Goal: Transaction & Acquisition: Purchase product/service

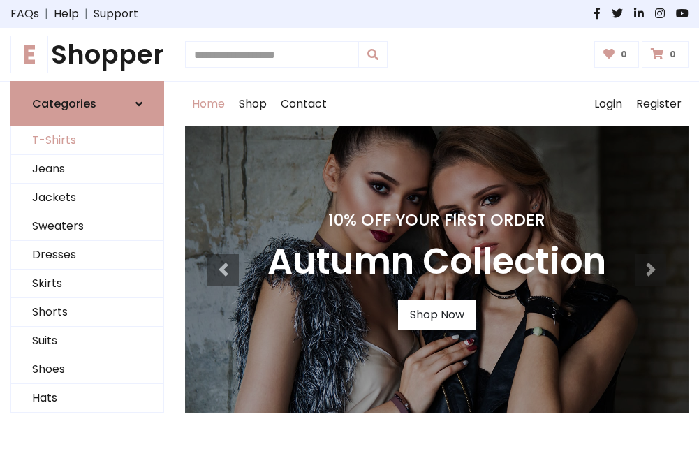
click at [87, 141] on link "T-Shirts" at bounding box center [87, 140] width 152 height 29
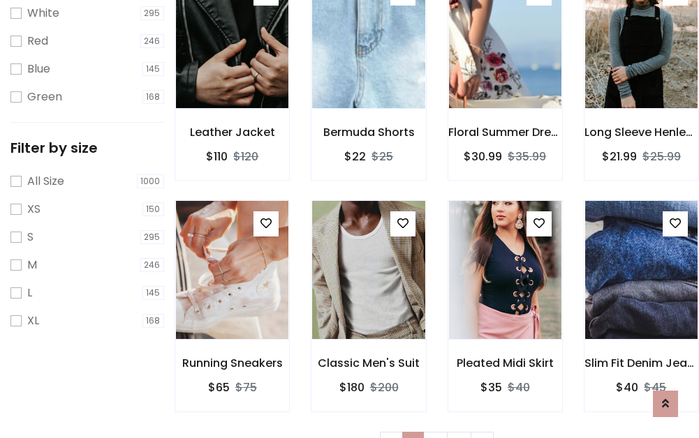
scroll to position [25, 0]
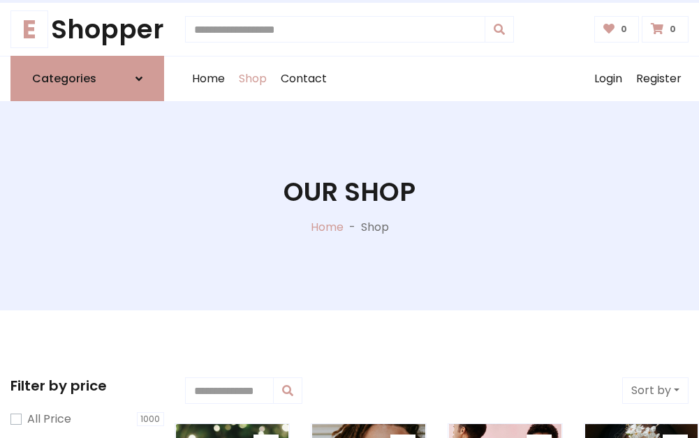
click at [349, 206] on h1 "Our Shop" at bounding box center [349, 192] width 132 height 31
click at [436, 79] on div "Home Shop Contact Log out Login Register" at bounding box center [436, 79] width 503 height 45
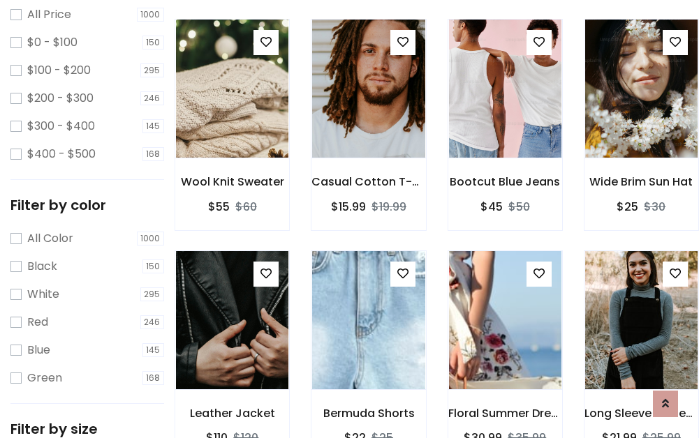
scroll to position [405, 0]
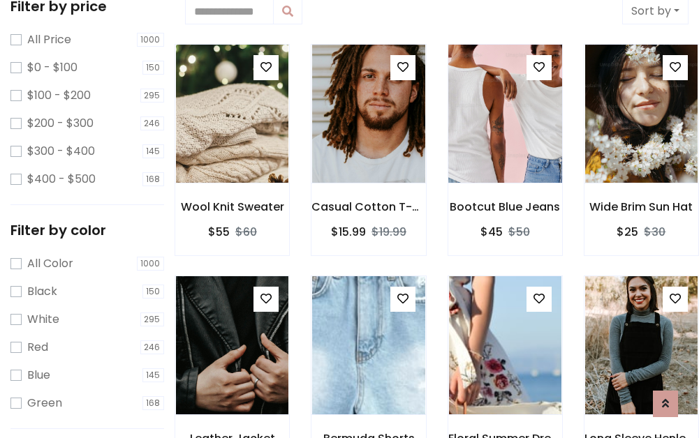
click at [505, 115] on img at bounding box center [505, 113] width 135 height 335
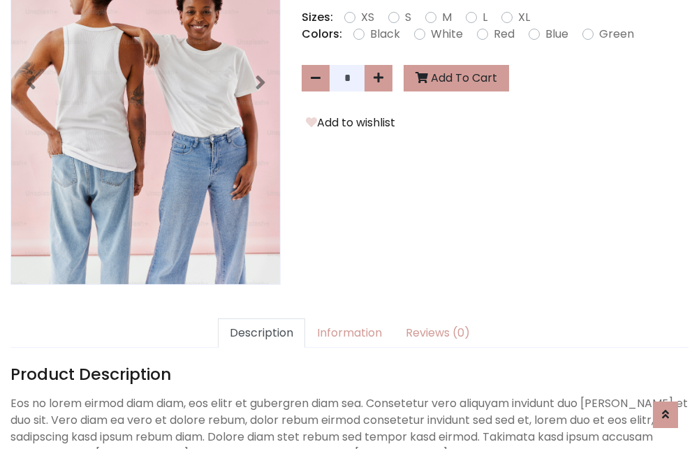
scroll to position [341, 0]
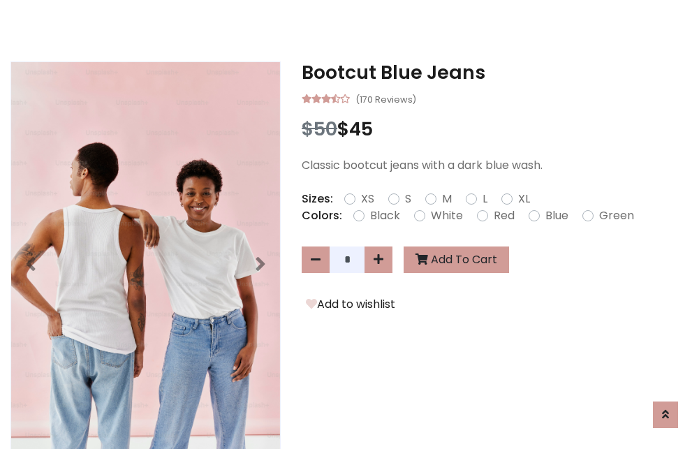
click at [495, 73] on h3 "Bootcut Blue Jeans" at bounding box center [495, 72] width 387 height 22
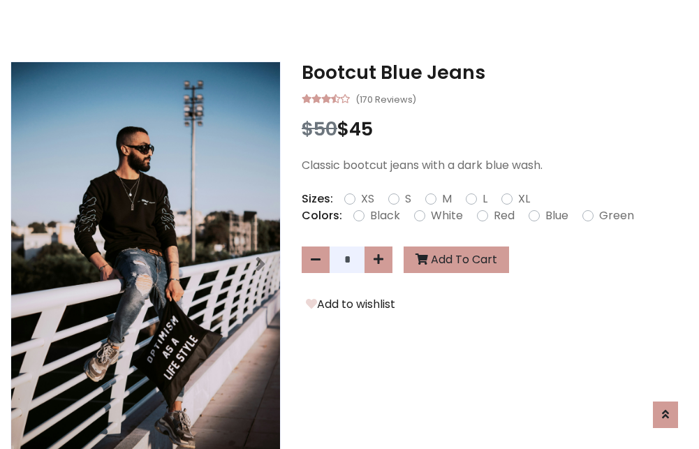
click at [495, 73] on h3 "Bootcut Blue Jeans" at bounding box center [495, 72] width 387 height 22
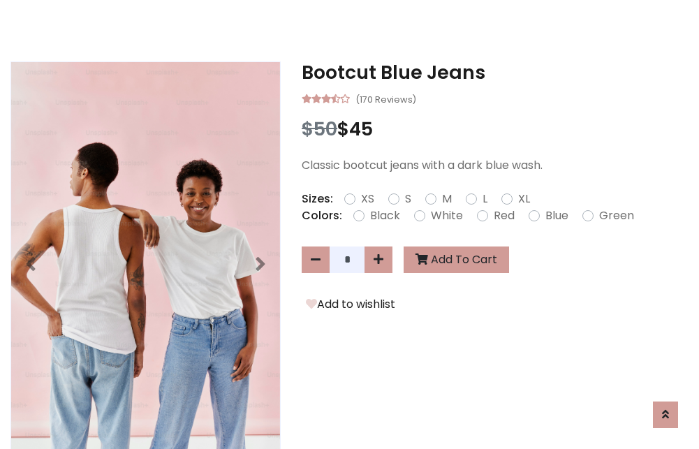
click at [495, 73] on h3 "Bootcut Blue Jeans" at bounding box center [495, 72] width 387 height 22
